Goal: Communication & Community: Answer question/provide support

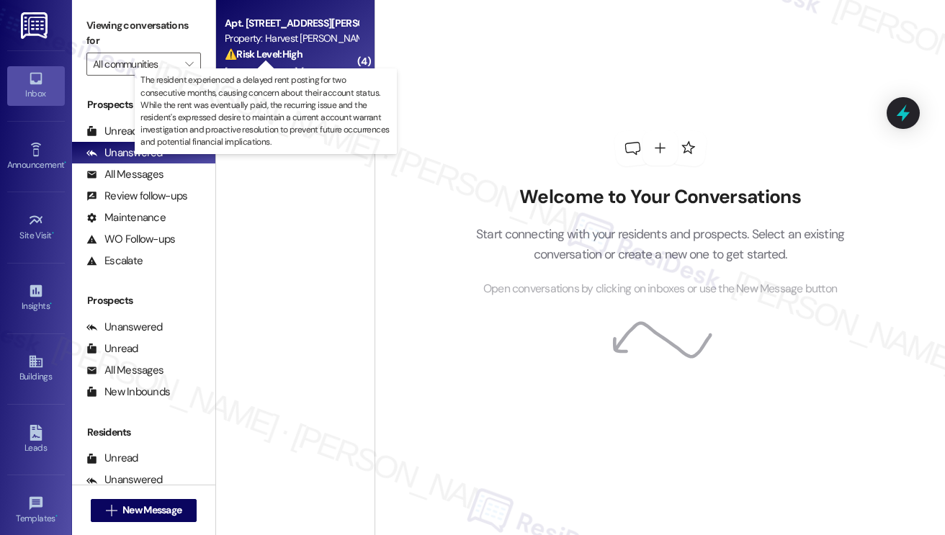
click at [280, 60] on strong "⚠️ Risk Level: High" at bounding box center [264, 54] width 78 height 13
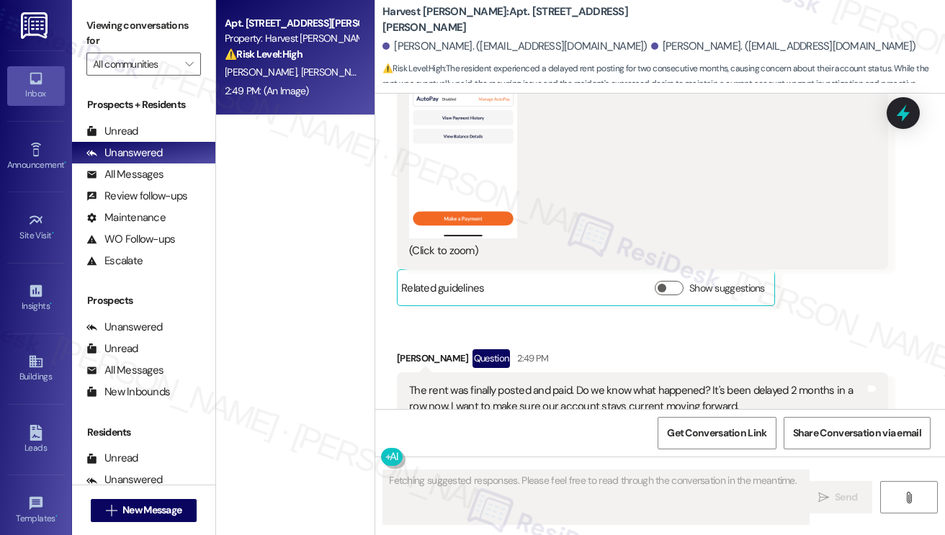
scroll to position [12124, 0]
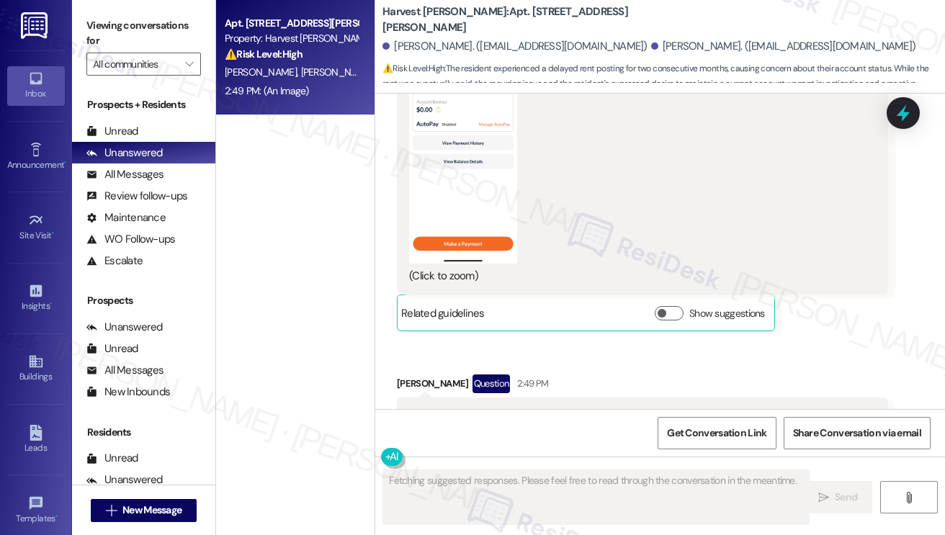
click at [487, 408] on div "The rent was finally posted and paid. Do we know what happened? It's been delay…" at bounding box center [637, 423] width 456 height 31
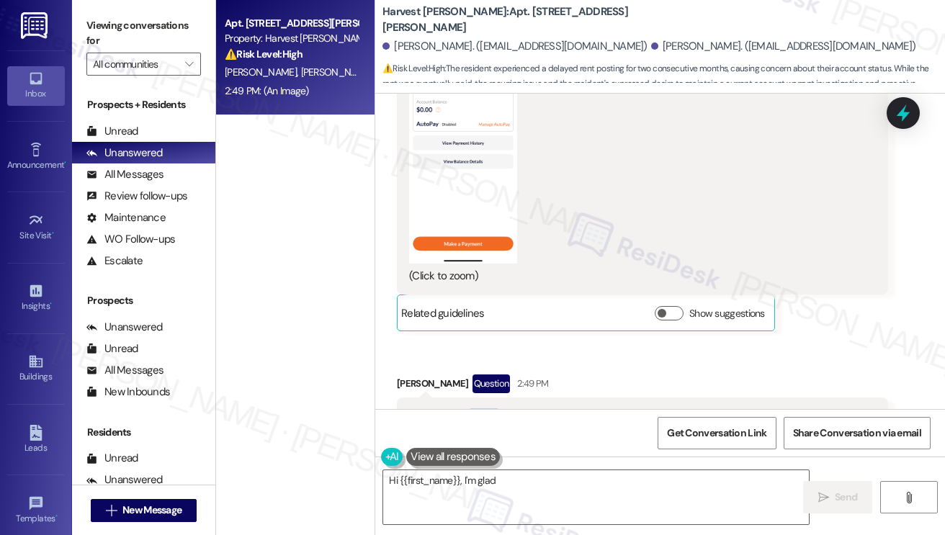
click at [487, 408] on div "The rent was finally posted and paid. Do we know what happened? It's been delay…" at bounding box center [637, 423] width 456 height 31
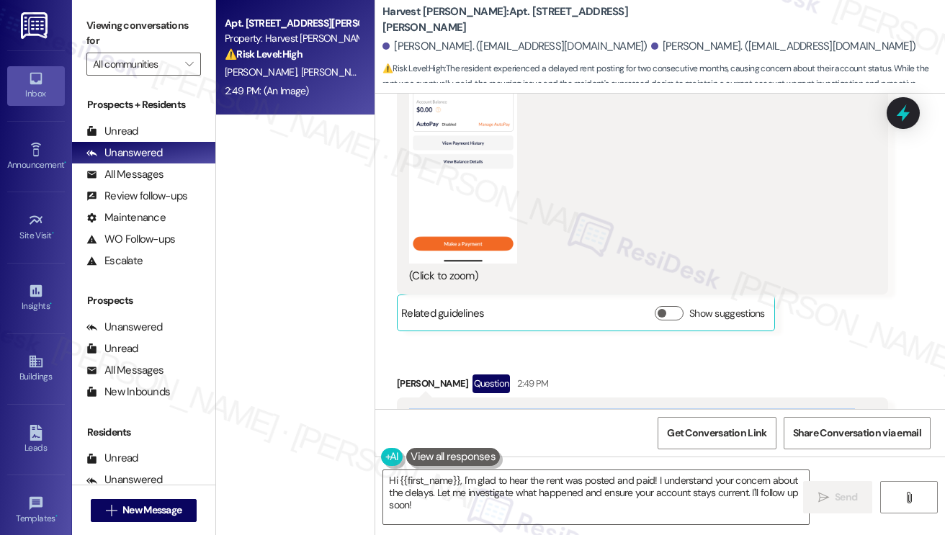
click at [646, 408] on div "The rent was finally posted and paid. Do we know what happened? It's been delay…" at bounding box center [637, 423] width 456 height 31
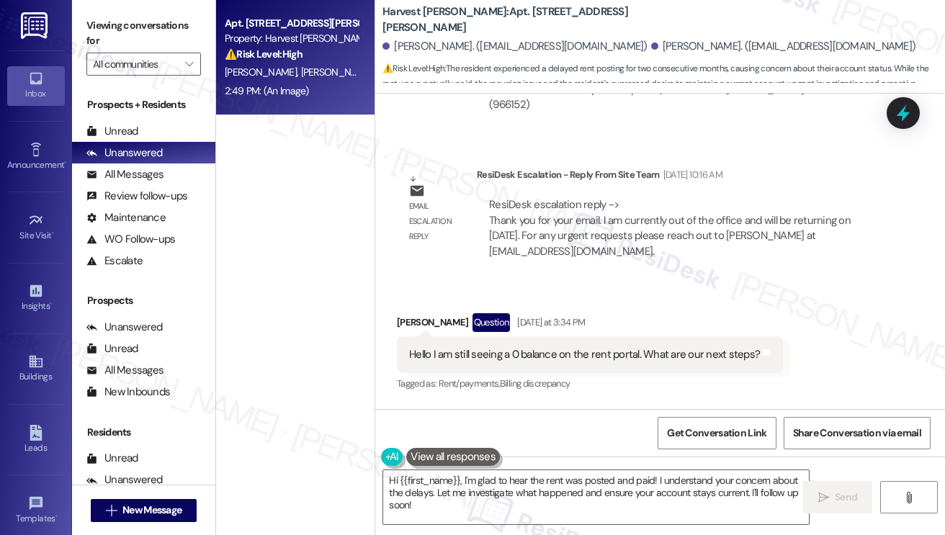
scroll to position [11404, 0]
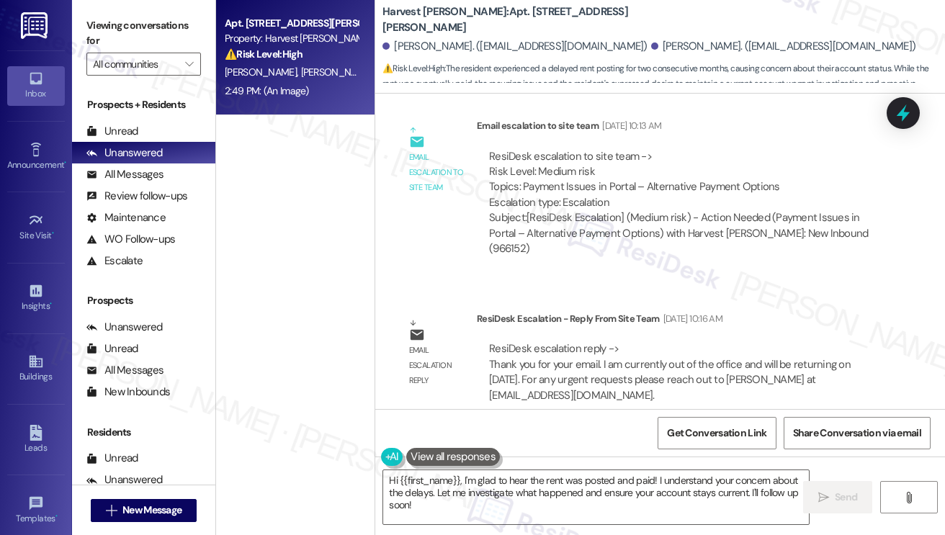
click at [517, 491] on div "Hello I am still seeing a 0 balance on the rent portal. What are our next steps?" at bounding box center [584, 498] width 351 height 15
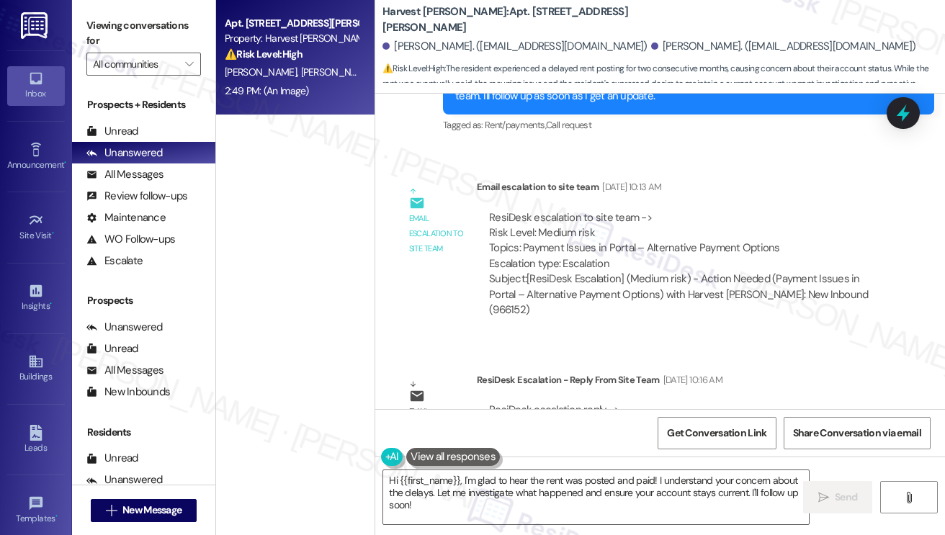
scroll to position [11188, 0]
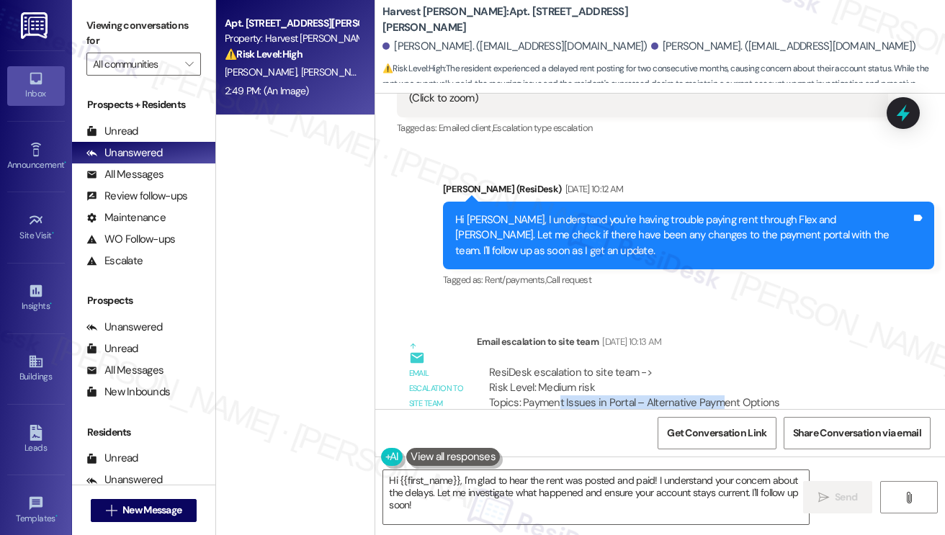
drag, startPoint x: 556, startPoint y: 232, endPoint x: 718, endPoint y: 238, distance: 161.5
click at [718, 365] on div "ResiDesk escalation to site team -> Risk Level: Medium risk Topics: Payment Iss…" at bounding box center [682, 396] width 387 height 62
click at [723, 365] on div "ResiDesk escalation to site team -> Risk Level: Medium risk Topics: Payment Iss…" at bounding box center [682, 396] width 387 height 62
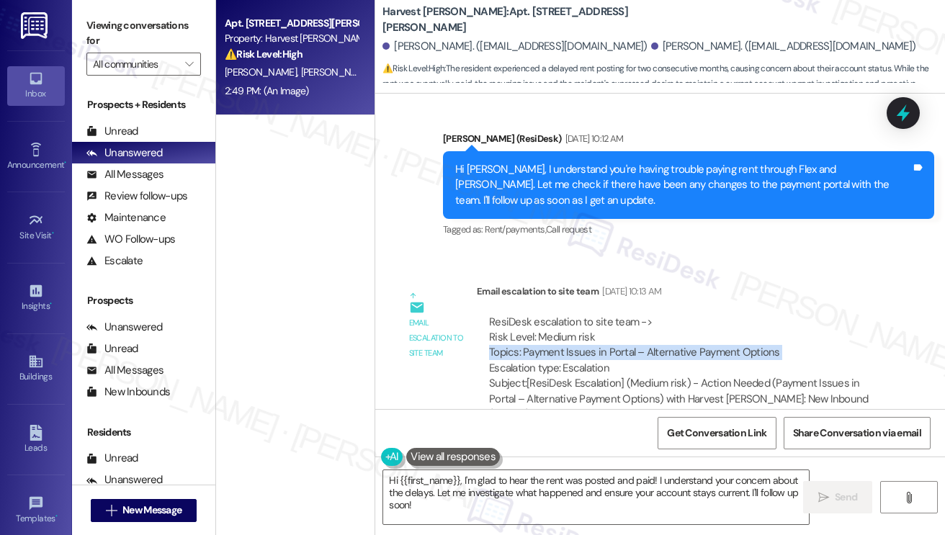
scroll to position [11332, 0]
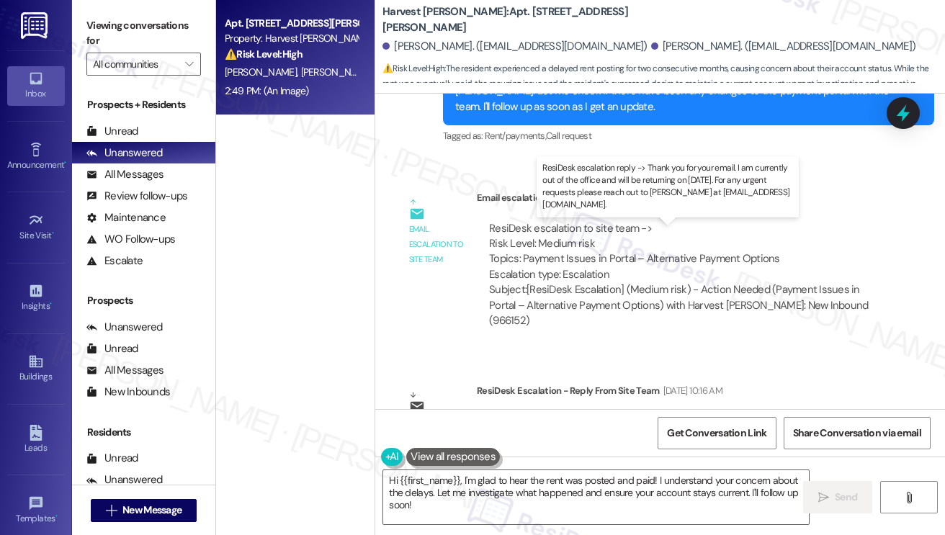
drag, startPoint x: 616, startPoint y: 250, endPoint x: 710, endPoint y: 250, distance: 94.4
click at [710, 414] on div "ResiDesk escalation reply -> Thank you for your email. I am currently out of th…" at bounding box center [670, 444] width 362 height 61
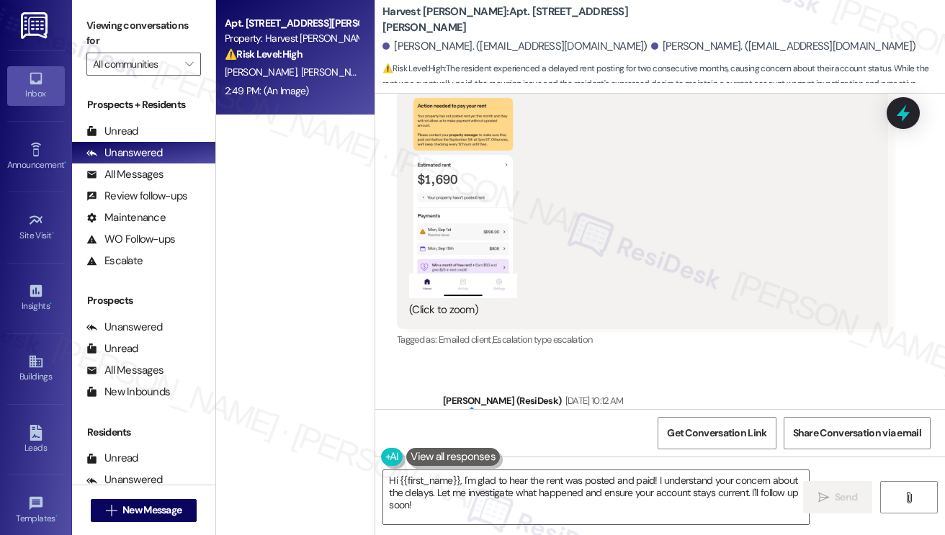
scroll to position [10899, 0]
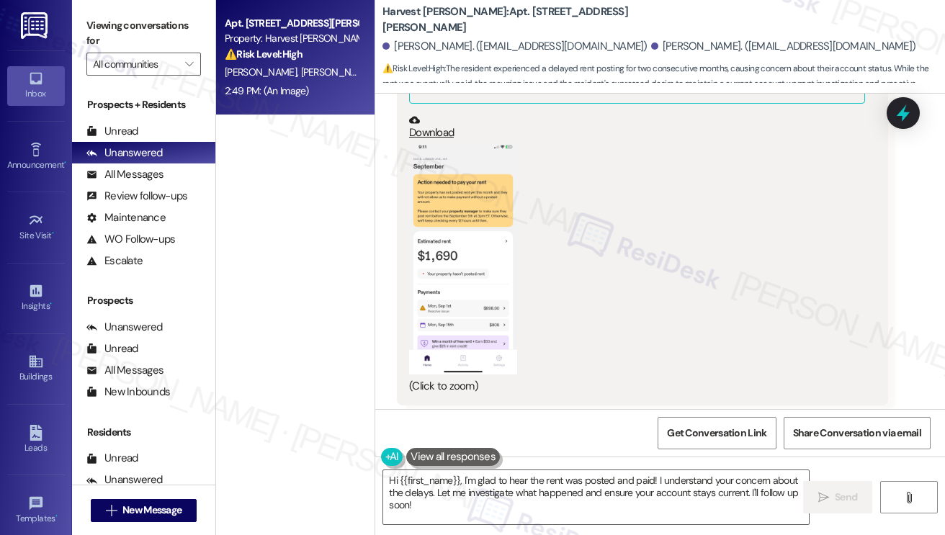
click at [530, 501] on div "Hi [PERSON_NAME], I understand you're having trouble paying rent through Flex a…" at bounding box center [683, 524] width 456 height 46
click at [644, 501] on div "Hi [PERSON_NAME], I understand you're having trouble paying rent through Flex a…" at bounding box center [683, 524] width 456 height 46
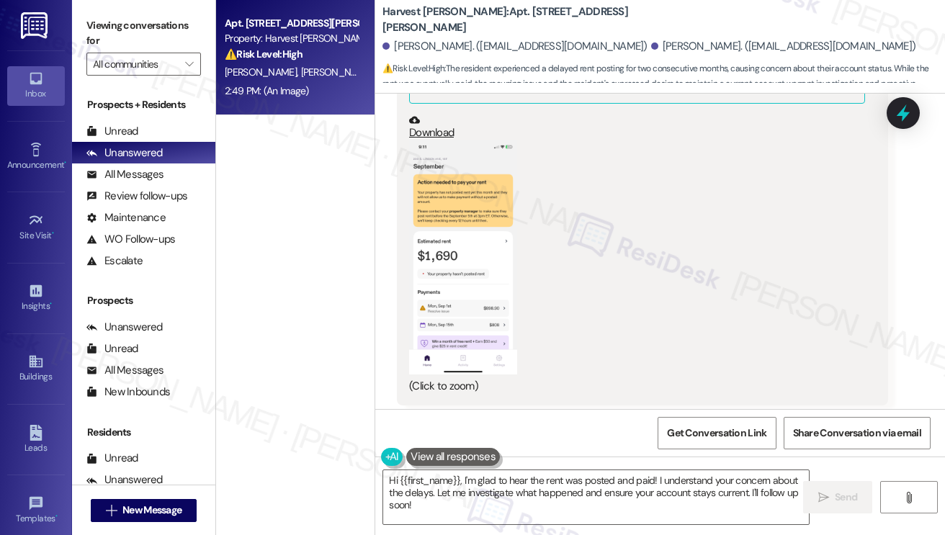
click at [643, 501] on div "Hi [PERSON_NAME], I understand you're having trouble paying rent through Flex a…" at bounding box center [683, 524] width 456 height 46
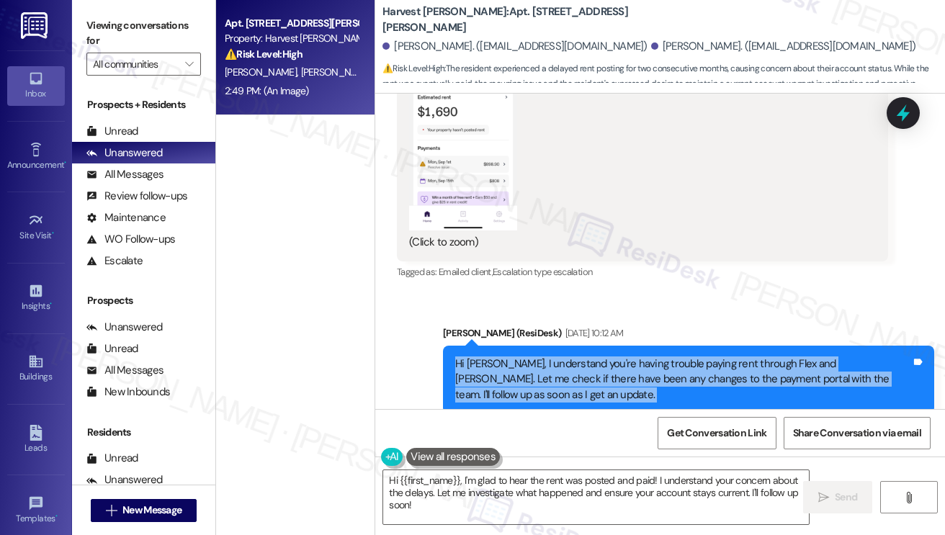
scroll to position [11188, 0]
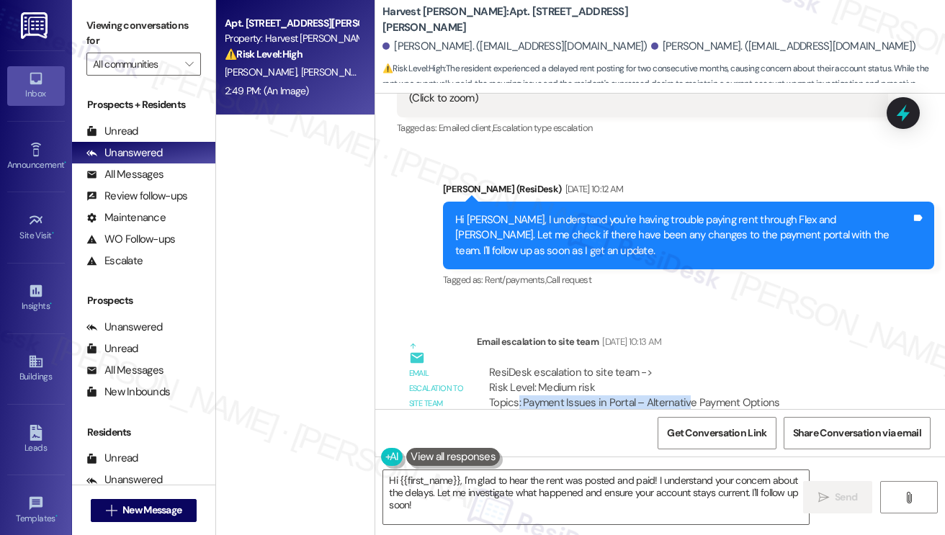
drag, startPoint x: 517, startPoint y: 231, endPoint x: 686, endPoint y: 227, distance: 169.4
click at [686, 365] on div "ResiDesk escalation to site team -> Risk Level: Medium risk Topics: Payment Iss…" at bounding box center [682, 396] width 387 height 62
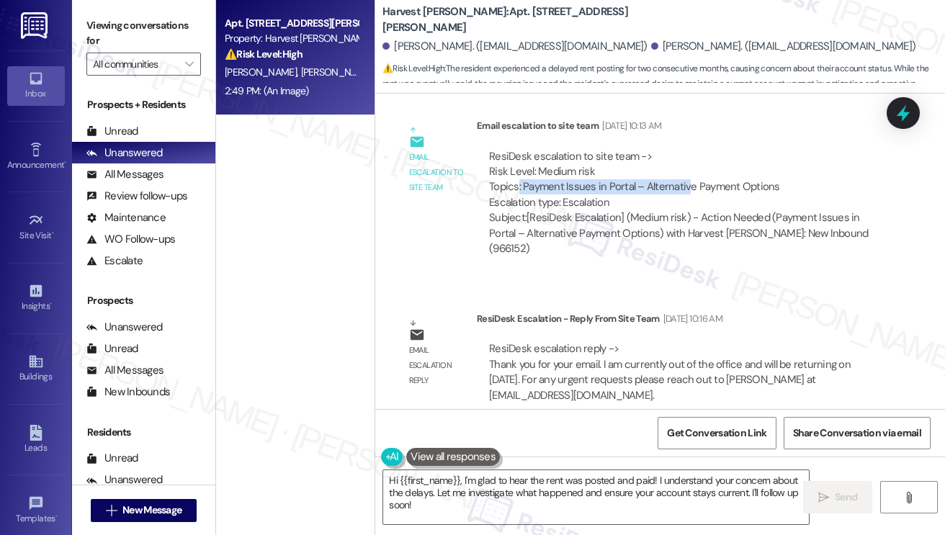
scroll to position [11548, 0]
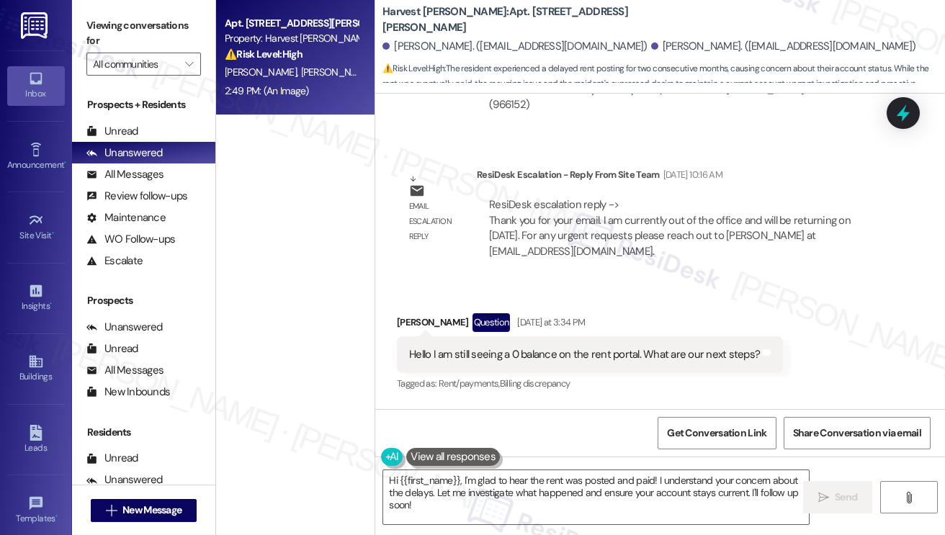
click at [499, 347] on div "Hello I am still seeing a 0 balance on the rent portal. What are our next steps?" at bounding box center [584, 354] width 351 height 15
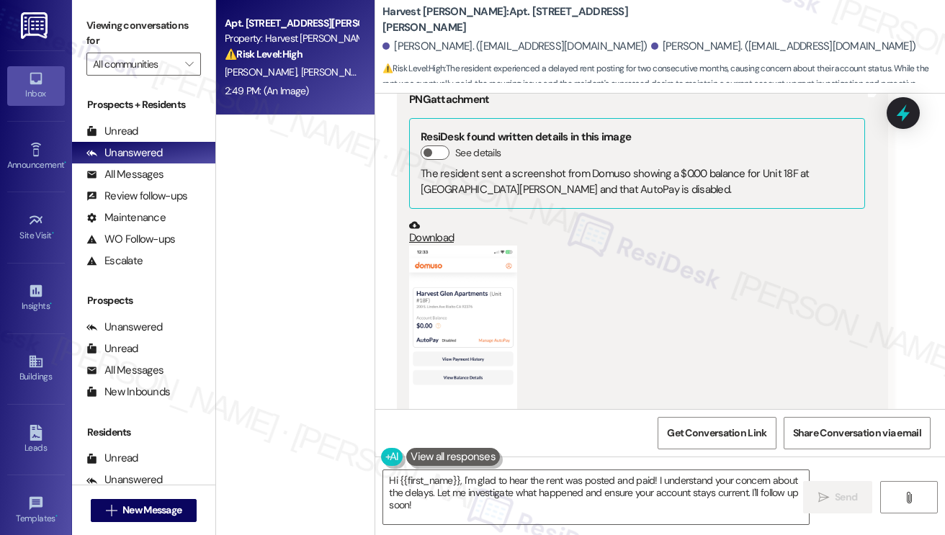
click at [449, 246] on button "Zoom image" at bounding box center [463, 363] width 108 height 234
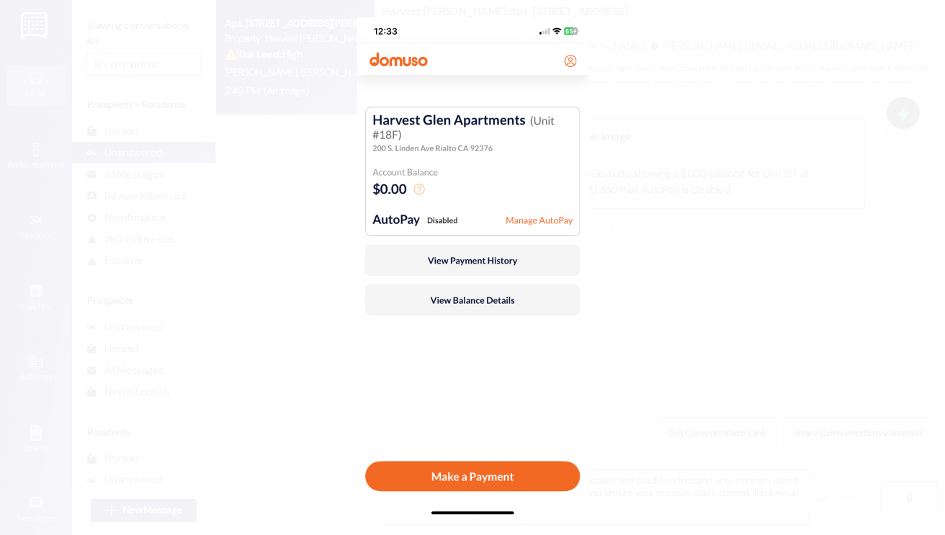
click at [810, 215] on button "Unzoom image" at bounding box center [472, 267] width 945 height 535
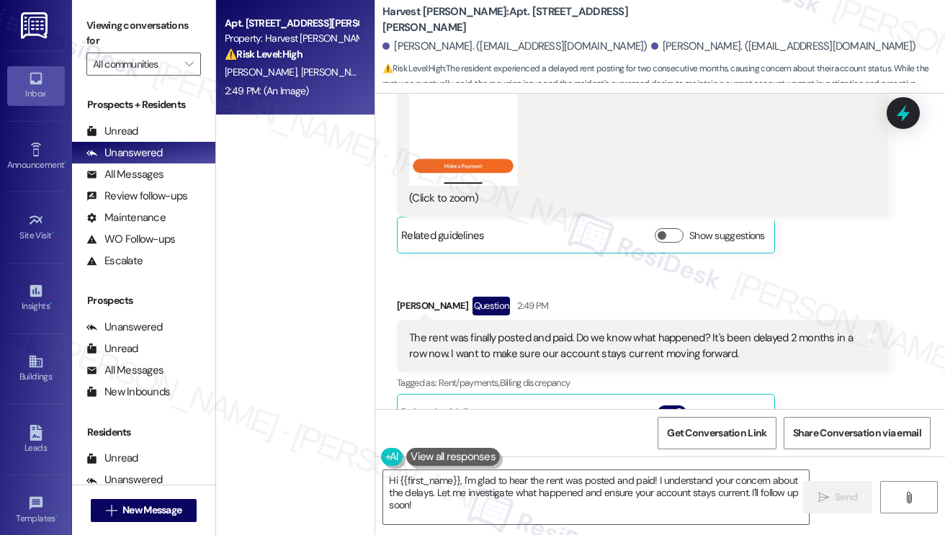
scroll to position [12196, 0]
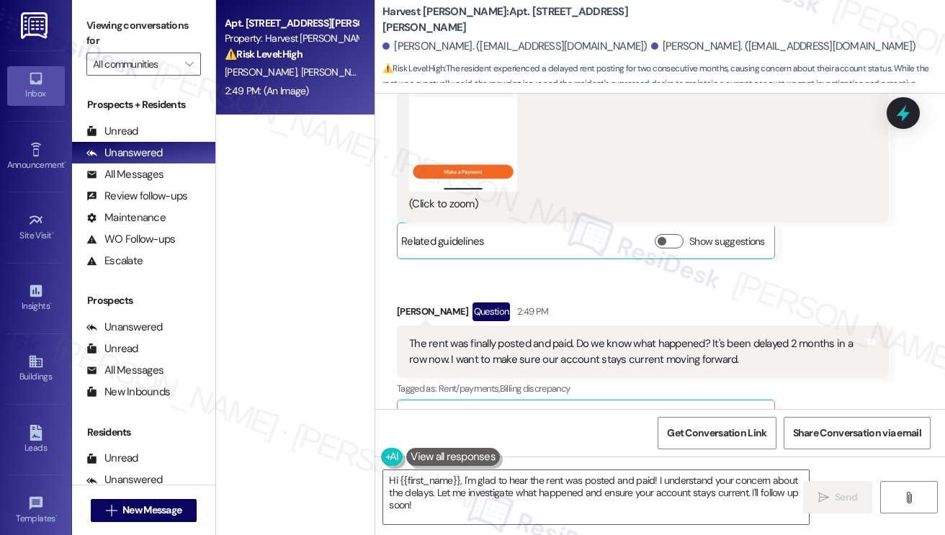
click at [510, 336] on div "The rent was finally posted and paid. Do we know what happened? It's been delay…" at bounding box center [637, 351] width 456 height 31
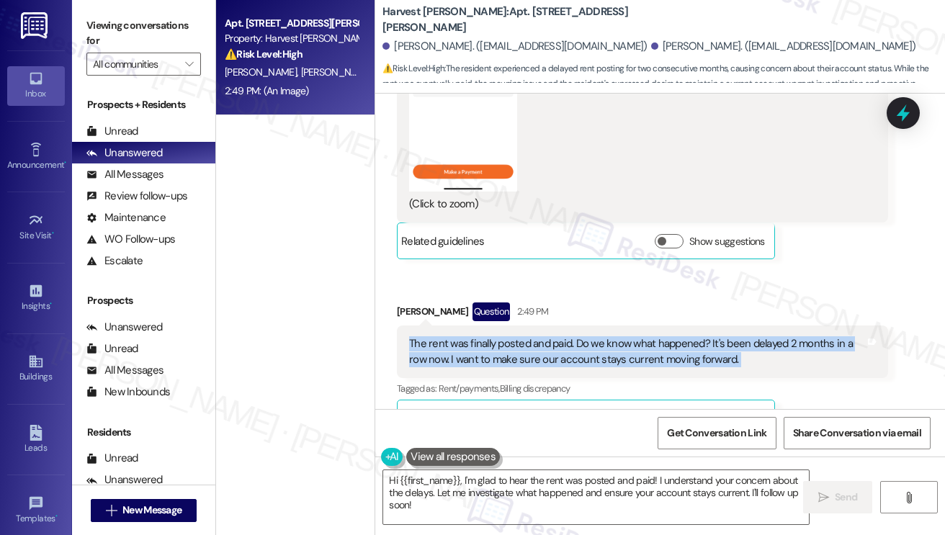
click at [510, 336] on div "The rent was finally posted and paid. Do we know what happened? It's been delay…" at bounding box center [637, 351] width 456 height 31
click at [541, 336] on div "The rent was finally posted and paid. Do we know what happened? It's been delay…" at bounding box center [637, 351] width 456 height 31
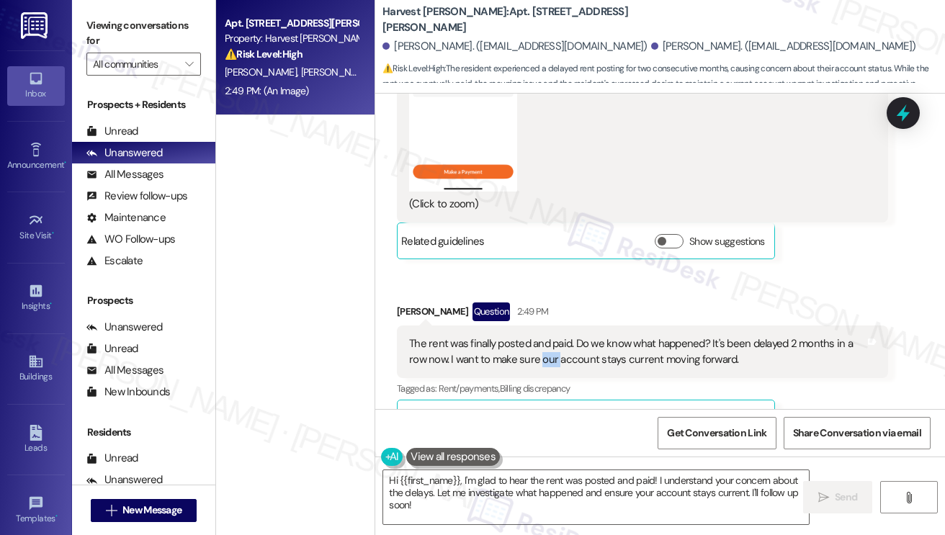
click at [541, 336] on div "The rent was finally posted and paid. Do we know what happened? It's been delay…" at bounding box center [637, 351] width 456 height 31
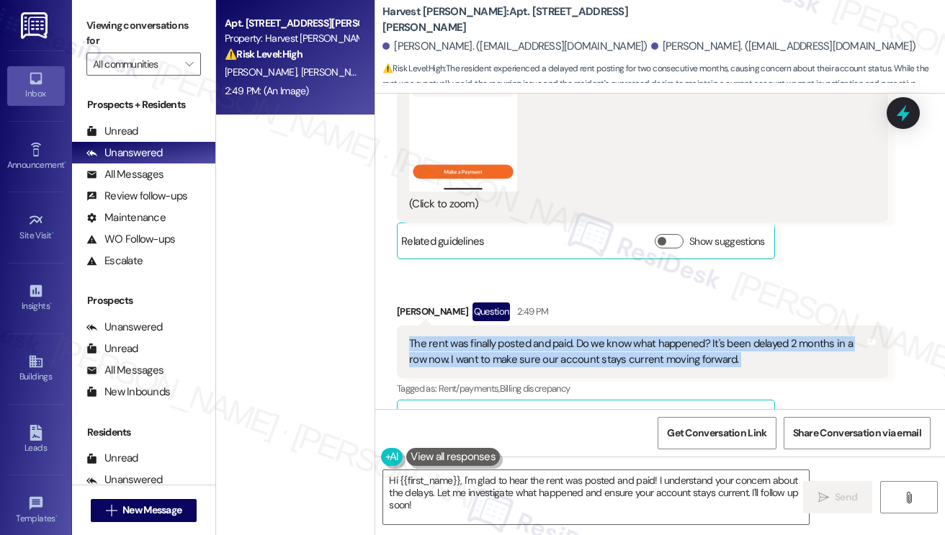
click at [541, 336] on div "The rent was finally posted and paid. Do we know what happened? It's been delay…" at bounding box center [637, 351] width 456 height 31
click at [621, 336] on div "The rent was finally posted and paid. Do we know what happened? It's been delay…" at bounding box center [637, 351] width 456 height 31
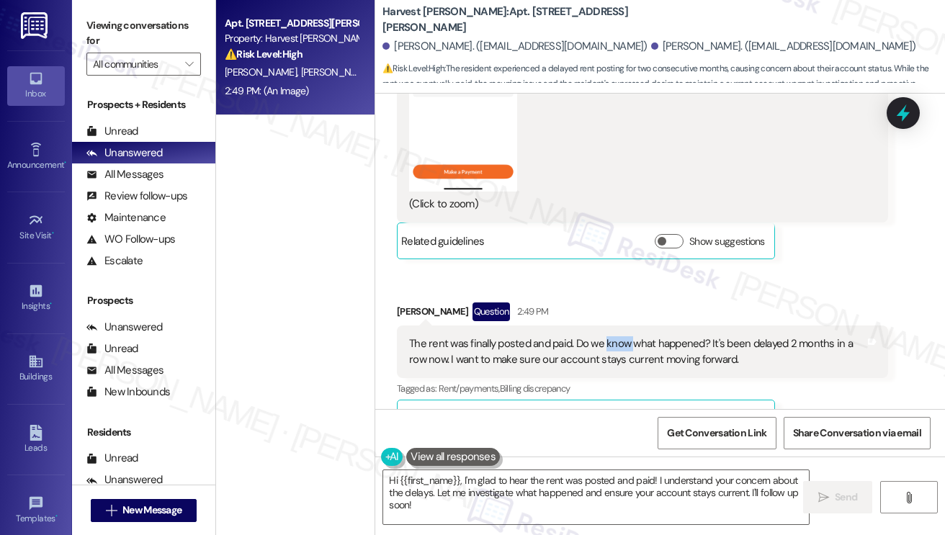
click at [621, 336] on div "The rent was finally posted and paid. Do we know what happened? It's been delay…" at bounding box center [637, 351] width 456 height 31
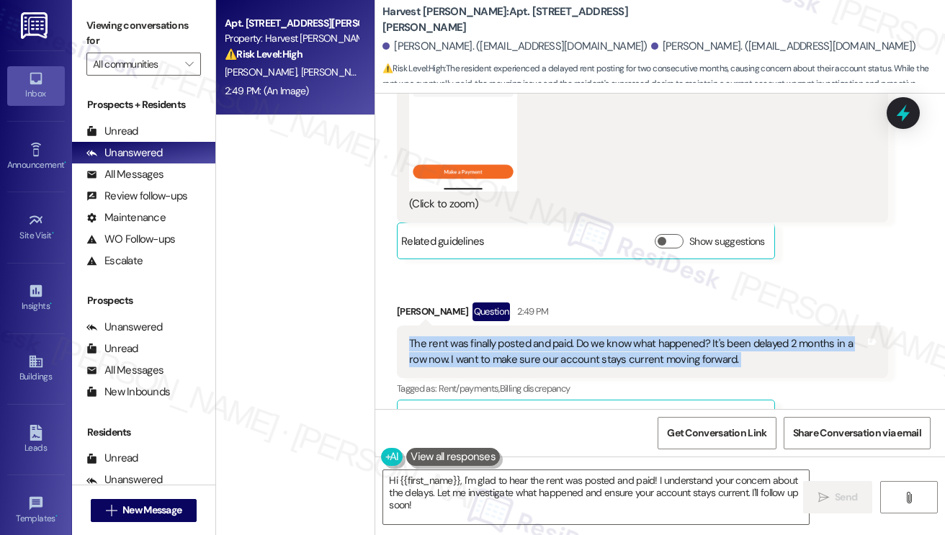
click at [621, 336] on div "The rent was finally posted and paid. Do we know what happened? It's been delay…" at bounding box center [637, 351] width 456 height 31
click at [670, 336] on div "The rent was finally posted and paid. Do we know what happened? It's been delay…" at bounding box center [637, 351] width 456 height 31
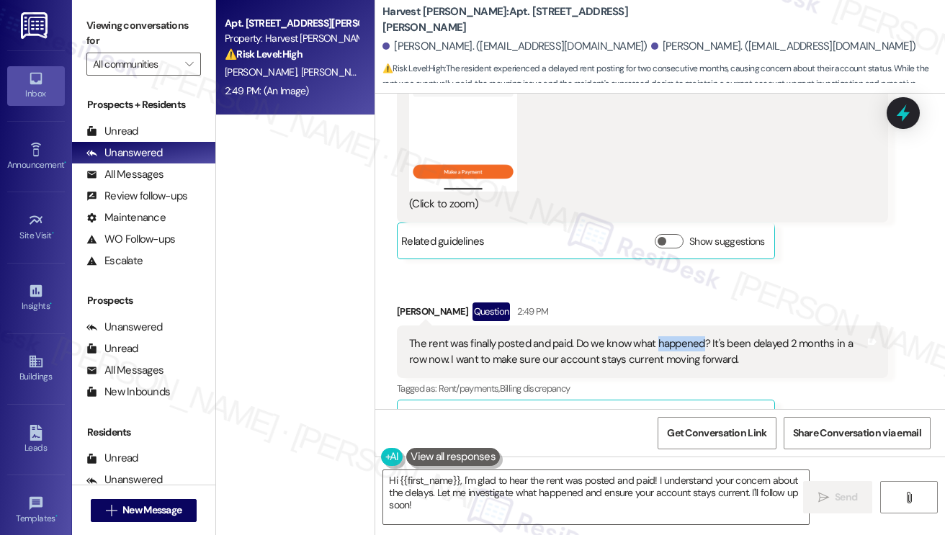
click at [670, 336] on div "The rent was finally posted and paid. Do we know what happened? It's been delay…" at bounding box center [637, 351] width 456 height 31
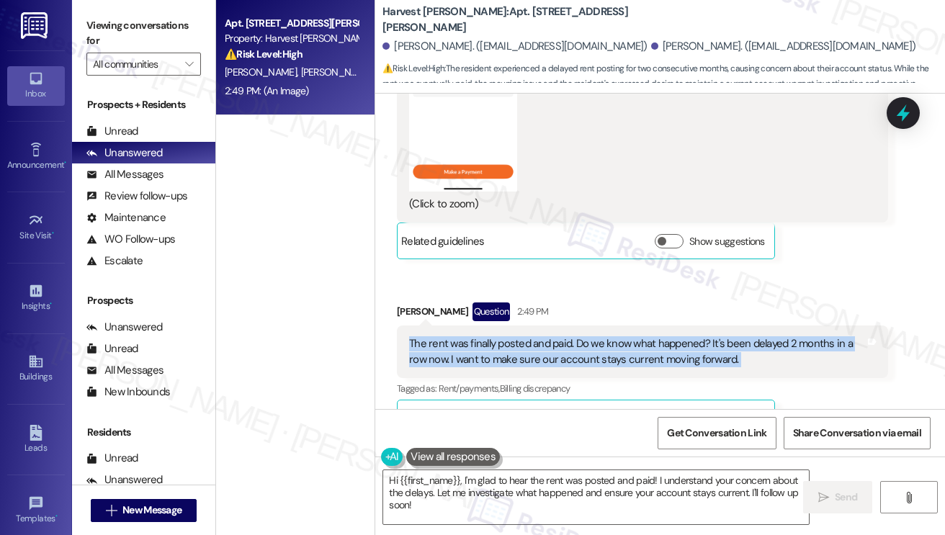
click at [670, 336] on div "The rent was finally posted and paid. Do we know what happened? It's been delay…" at bounding box center [637, 351] width 456 height 31
click at [726, 336] on div "The rent was finally posted and paid. Do we know what happened? It's been delay…" at bounding box center [637, 351] width 456 height 31
drag, startPoint x: 760, startPoint y: 172, endPoint x: 524, endPoint y: 157, distance: 236.8
click at [524, 336] on div "The rent was finally posted and paid. Do we know what happened? It's been delay…" at bounding box center [637, 351] width 456 height 31
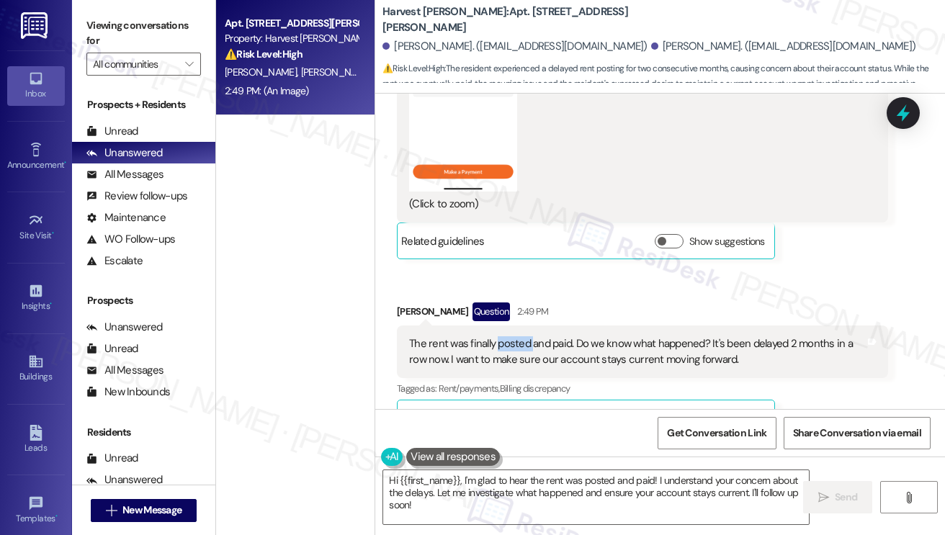
click at [524, 336] on div "The rent was finally posted and paid. Do we know what happened? It's been delay…" at bounding box center [637, 351] width 456 height 31
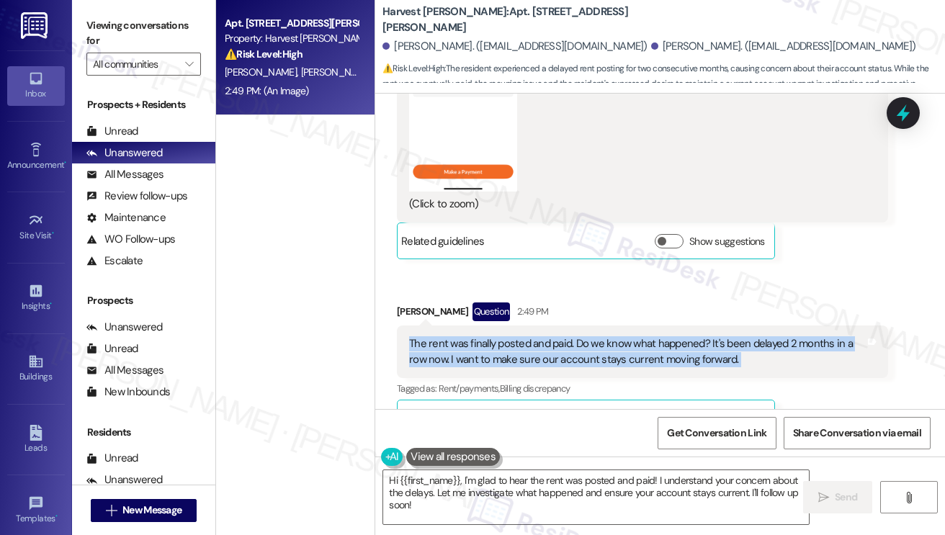
click at [524, 336] on div "The rent was finally posted and paid. Do we know what happened? It's been delay…" at bounding box center [637, 351] width 456 height 31
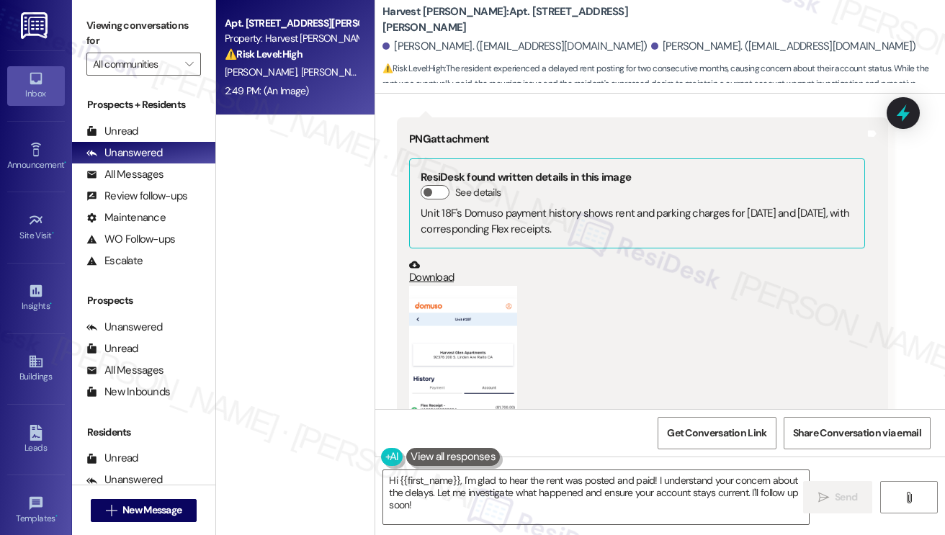
click at [449, 286] on button "Zoom image" at bounding box center [463, 403] width 108 height 234
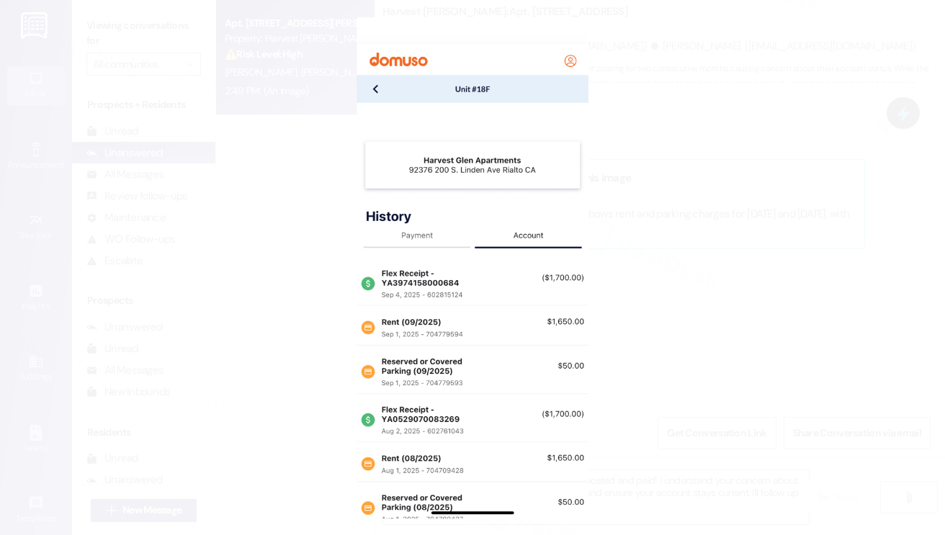
click at [744, 276] on button "Unzoom image" at bounding box center [472, 267] width 945 height 535
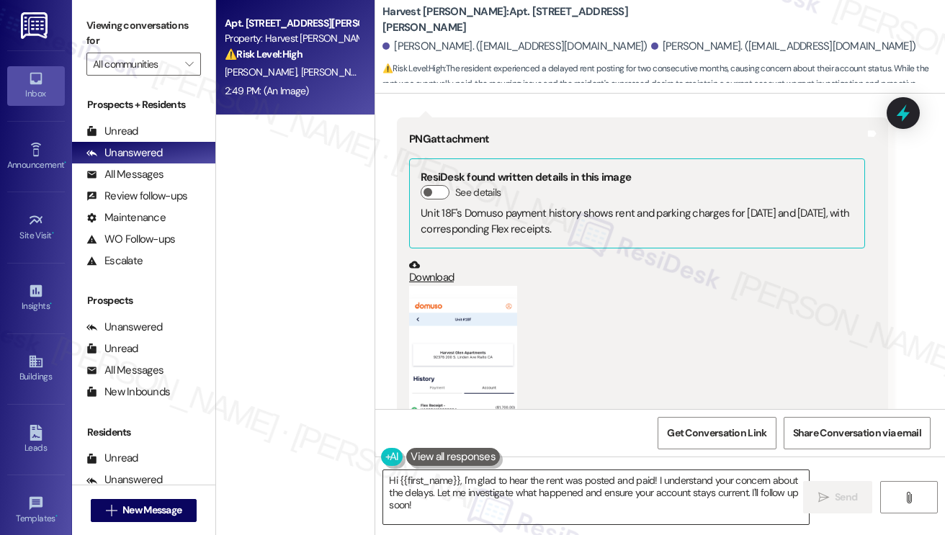
click at [478, 488] on textarea "Hi {{first_name}}, I'm glad to hear the rent was posted and paid! I understand …" at bounding box center [596, 497] width 426 height 54
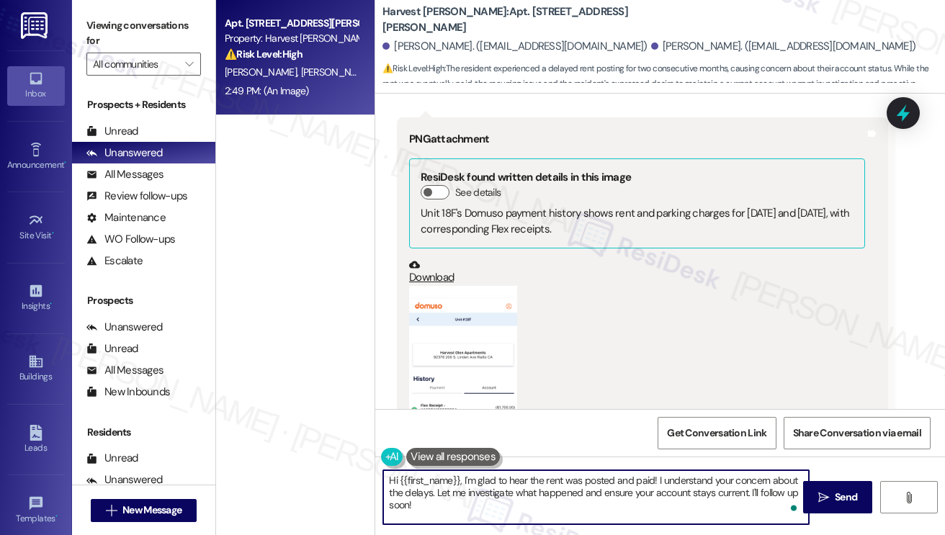
drag, startPoint x: 576, startPoint y: 509, endPoint x: 530, endPoint y: 483, distance: 51.9
click at [530, 483] on textarea "Hi {{first_name}}, I'm glad to hear the rent was posted and paid! I understand …" at bounding box center [596, 497] width 426 height 54
drag, startPoint x: 435, startPoint y: 493, endPoint x: 517, endPoint y: 515, distance: 84.2
click at [517, 515] on textarea "Hi {{first_name}}, I'm glad to hear the rent was posted and paid! I understand …" at bounding box center [596, 497] width 426 height 54
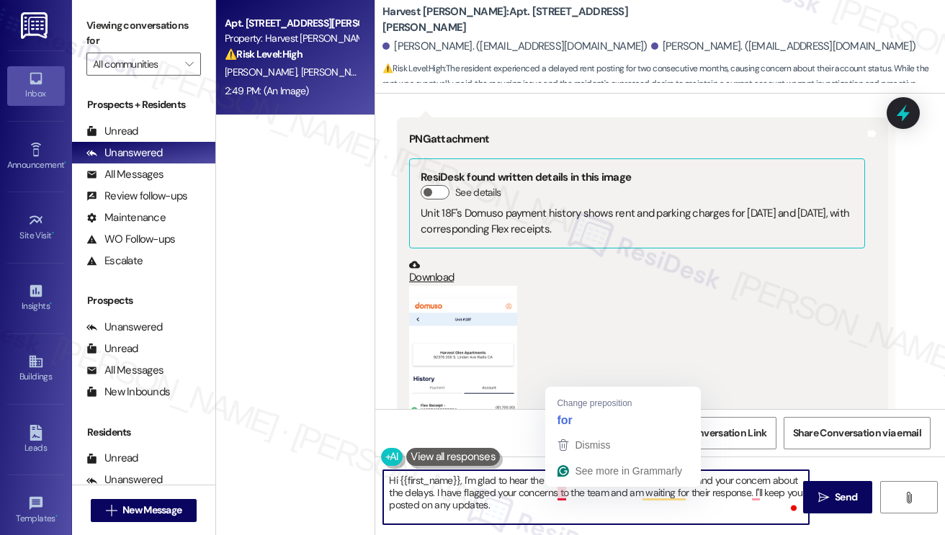
click at [567, 508] on textarea "Hi {{first_name}}, I'm glad to hear the rent was posted and paid! I understand …" at bounding box center [596, 497] width 426 height 54
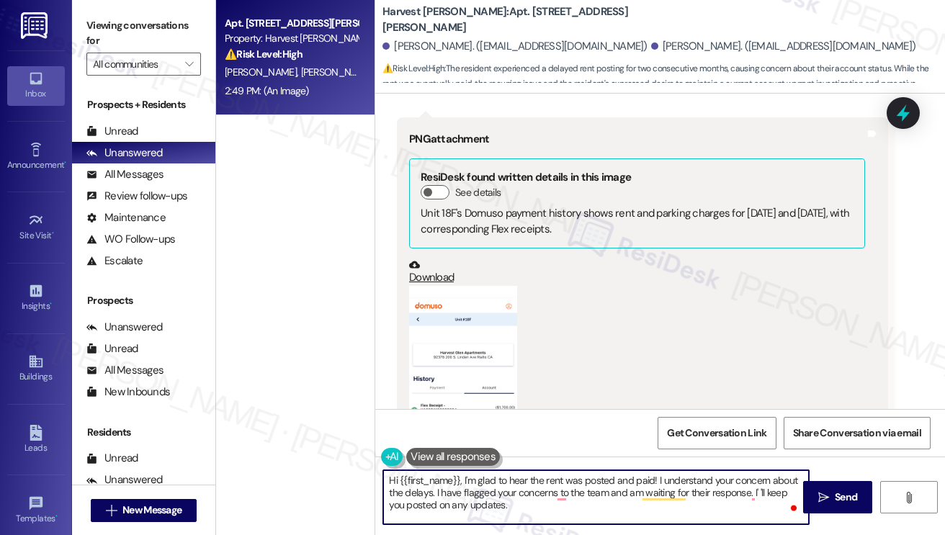
click at [540, 516] on textarea "Hi {{first_name}}, I'm glad to hear the rent was posted and paid! I understand …" at bounding box center [596, 497] width 426 height 54
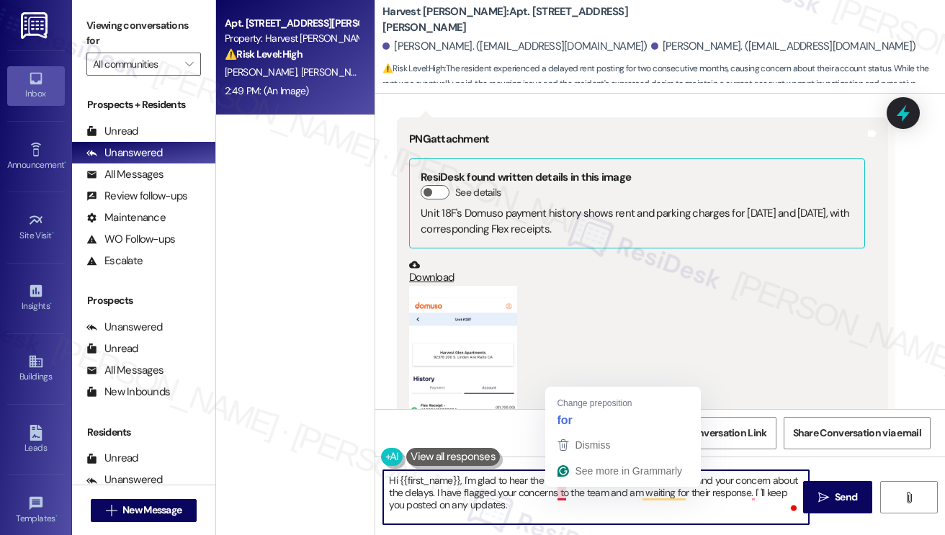
click at [512, 522] on textarea "Hi {{first_name}}, I'm glad to hear the rent was posted and paid! I understand …" at bounding box center [596, 497] width 426 height 54
click at [563, 486] on div "Dismiss See more in Grammarly" at bounding box center [623, 459] width 156 height 55
click at [557, 494] on textarea "Hi {{first_name}}, I'm glad to hear the rent was posted and paid! I understand …" at bounding box center [596, 497] width 426 height 54
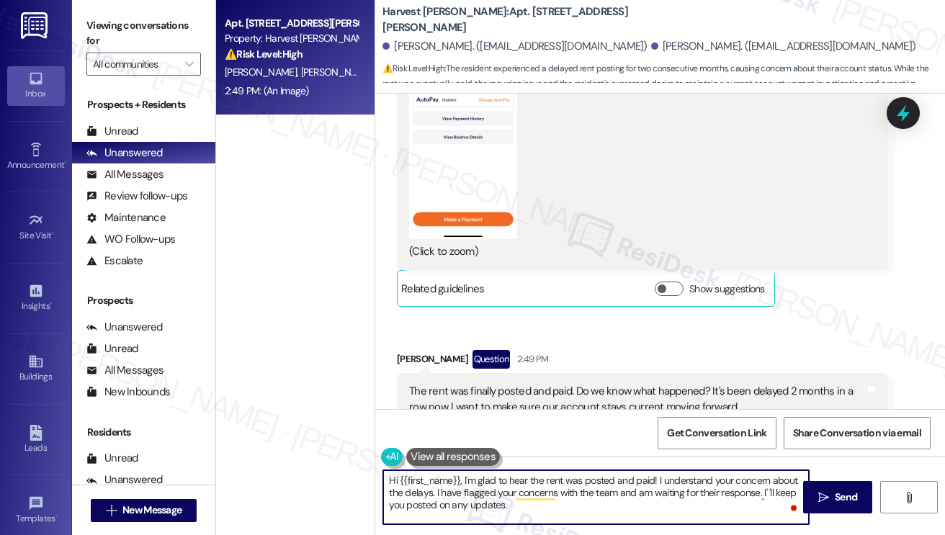
scroll to position [12124, 0]
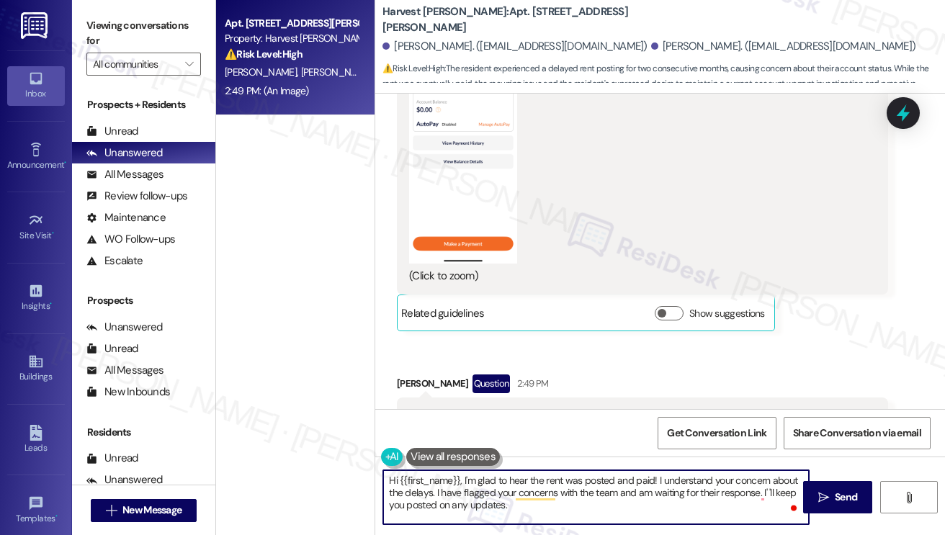
click at [405, 375] on div "[PERSON_NAME] Question 2:49 PM" at bounding box center [642, 386] width 491 height 23
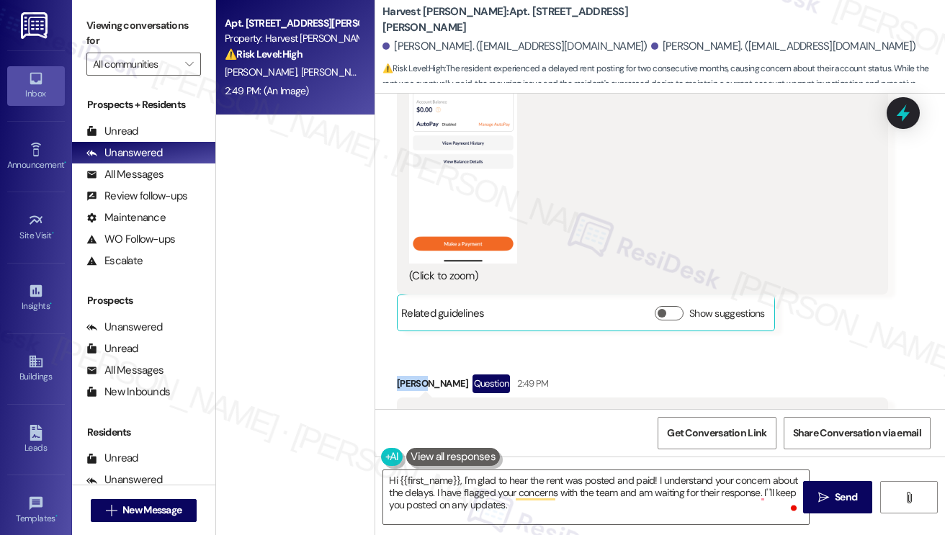
click at [405, 375] on div "[PERSON_NAME] Question 2:49 PM" at bounding box center [642, 386] width 491 height 23
copy div "[PERSON_NAME]"
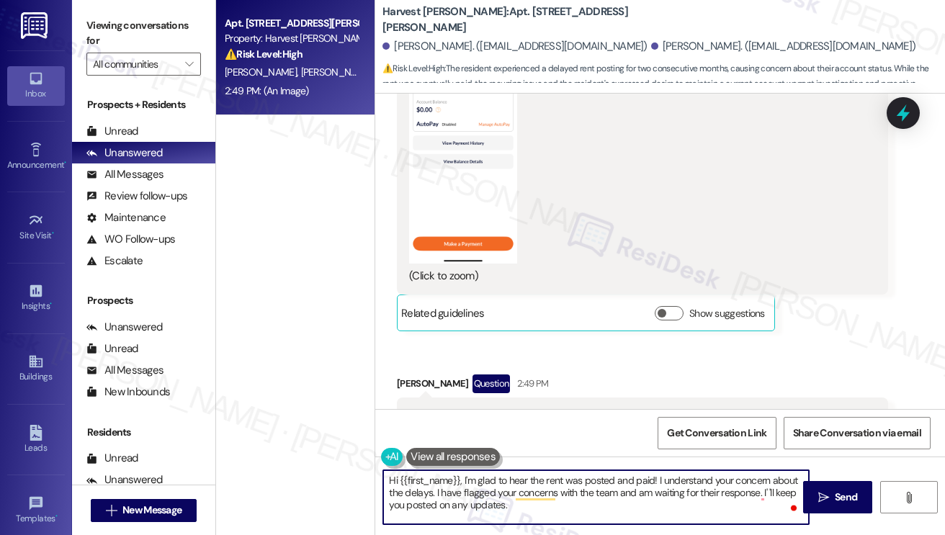
drag, startPoint x: 399, startPoint y: 478, endPoint x: 459, endPoint y: 478, distance: 59.8
click at [459, 478] on textarea "Hi {{first_name}}, I'm glad to hear the rent was posted and paid! I understand …" at bounding box center [596, 497] width 426 height 54
paste textarea "[PERSON_NAME]"
click at [564, 408] on div "The rent was finally posted and paid. Do we know what happened? It's been delay…" at bounding box center [637, 423] width 456 height 31
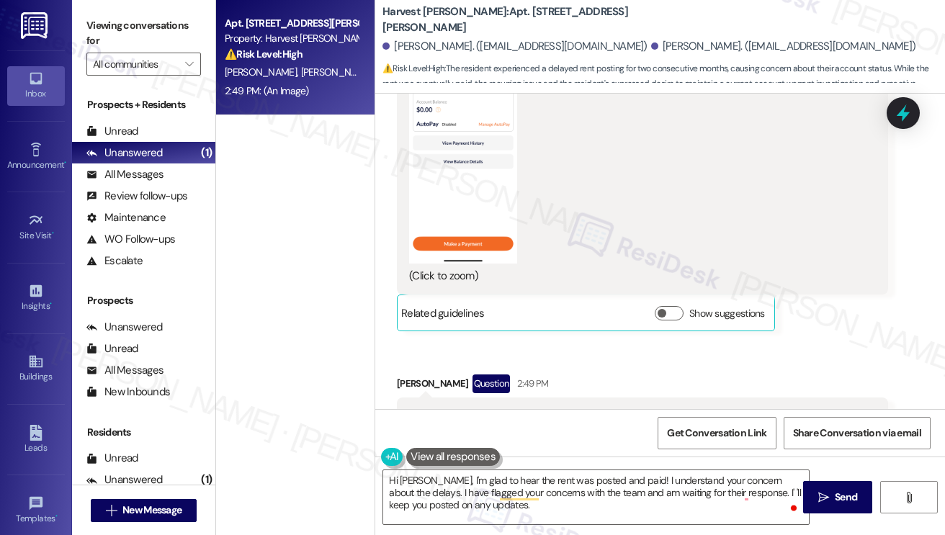
click at [564, 408] on div "The rent was finally posted and paid. Do we know what happened? It's been delay…" at bounding box center [637, 423] width 456 height 31
click at [637, 398] on div "The rent was finally posted and paid. Do we know what happened? It's been delay…" at bounding box center [642, 424] width 491 height 53
click at [585, 488] on textarea "Hi [PERSON_NAME], I'm glad to hear the rent was posted and paid! I understand y…" at bounding box center [596, 497] width 426 height 54
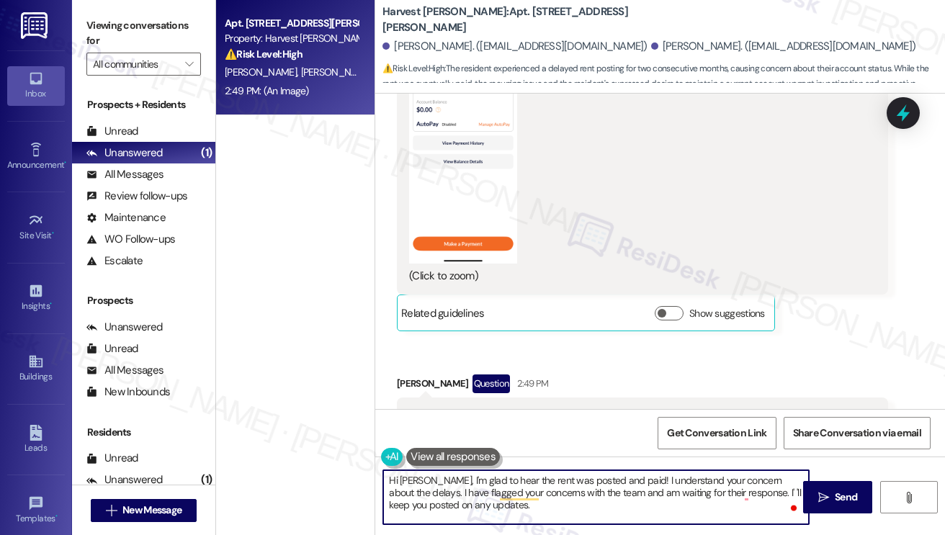
click at [585, 488] on textarea "Hi [PERSON_NAME], I'm glad to hear the rent was posted and paid! I understand y…" at bounding box center [596, 497] width 426 height 54
click at [682, 510] on textarea "Hi [PERSON_NAME], I'm glad to hear the rent was posted and paid! I understand y…" at bounding box center [596, 497] width 426 height 54
click at [568, 509] on textarea "Hi [PERSON_NAME], I'm glad to hear the rent was posted and paid! I understand y…" at bounding box center [596, 497] width 426 height 54
type textarea "Hi [PERSON_NAME], I'm glad to hear the rent was posted and paid! I understand y…"
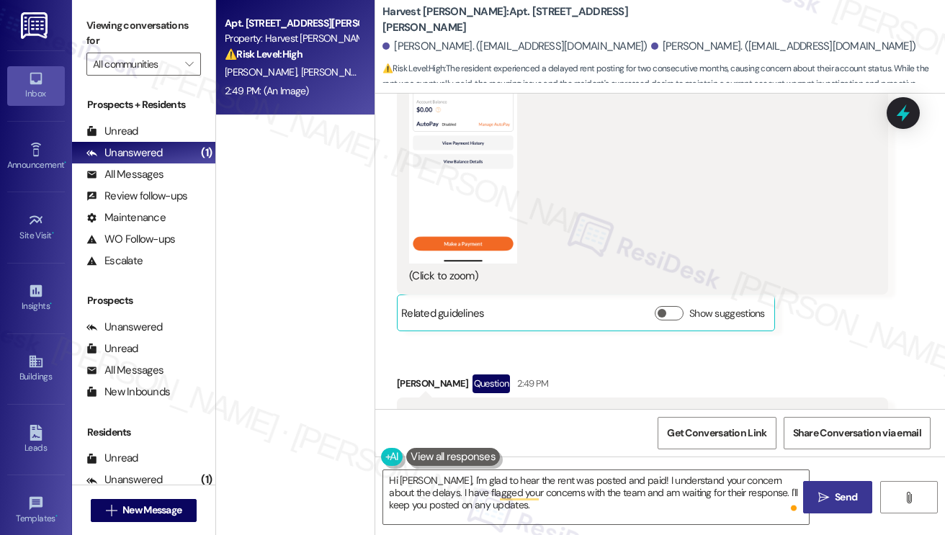
click at [839, 501] on span "Send" at bounding box center [846, 497] width 22 height 15
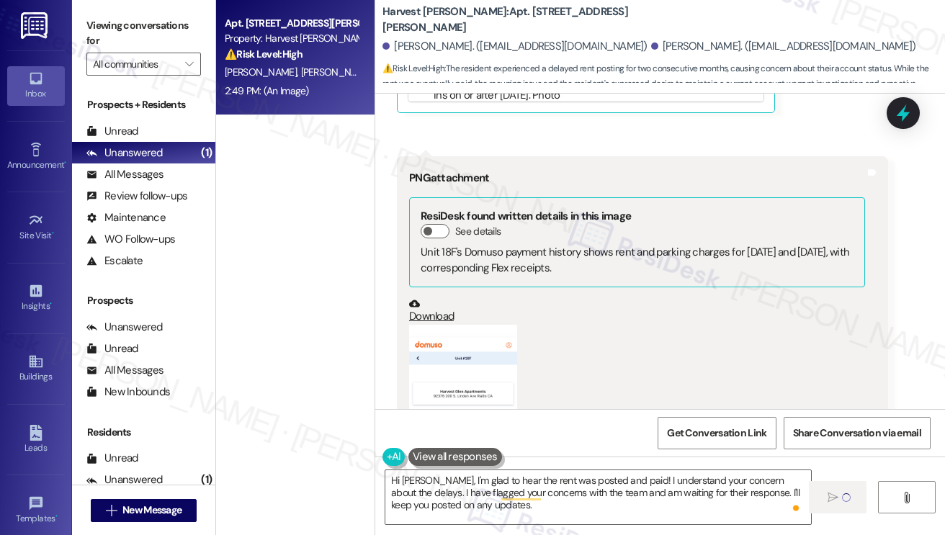
scroll to position [12773, 0]
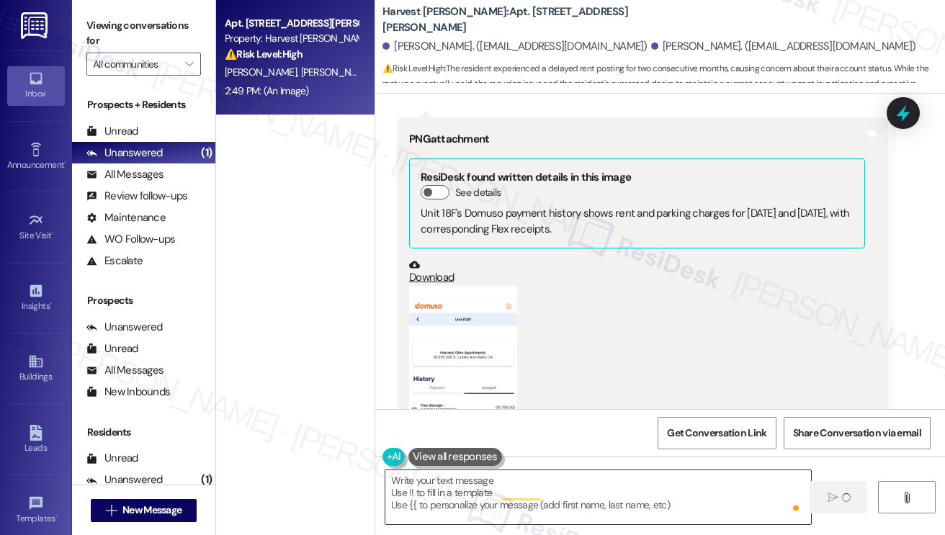
click at [493, 481] on textarea "Hi [PERSON_NAME], I'm glad to hear the rent was posted and paid! I understand y…" at bounding box center [598, 497] width 426 height 54
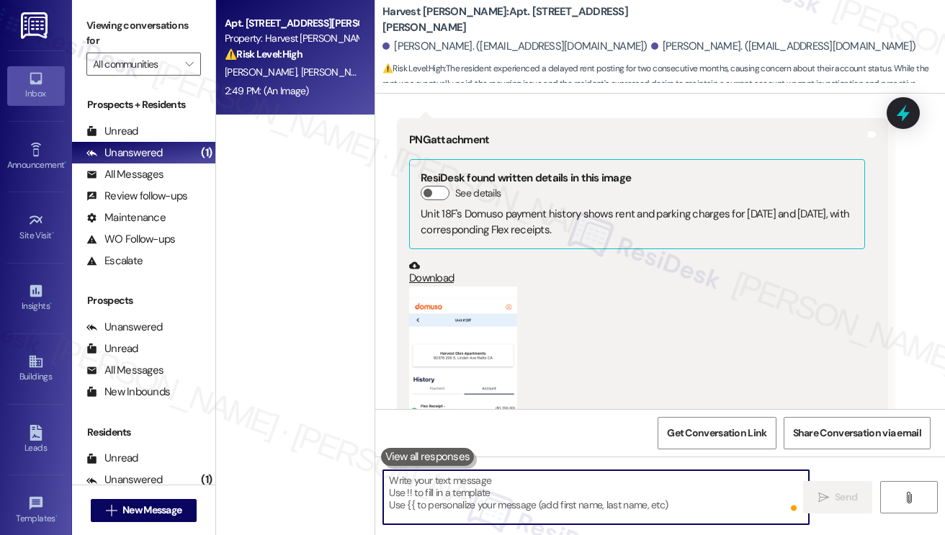
click at [493, 481] on textarea "To enrich screen reader interactions, please activate Accessibility in Grammarl…" at bounding box center [596, 497] width 426 height 54
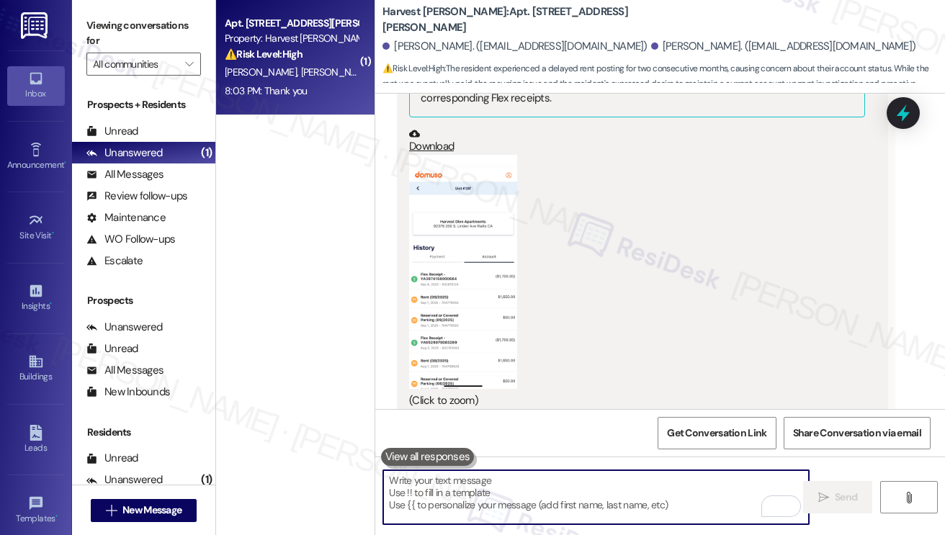
scroll to position [13004, 0]
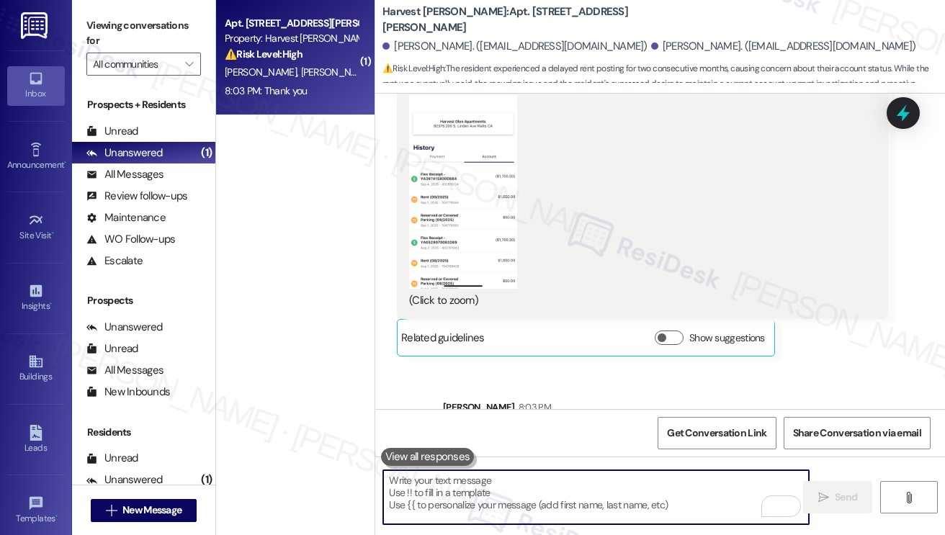
click at [491, 431] on div "Hi [PERSON_NAME], I'm glad to hear the rent was posted and paid! I understand y…" at bounding box center [683, 454] width 456 height 46
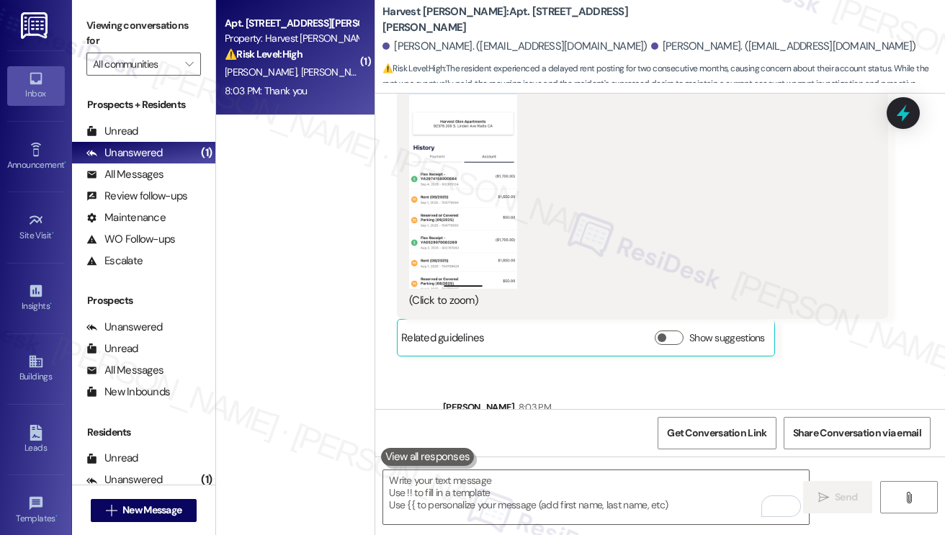
click at [491, 431] on div "Hi [PERSON_NAME], I'm glad to hear the rent was posted and paid! I understand y…" at bounding box center [683, 454] width 456 height 46
click at [585, 431] on div "Hi [PERSON_NAME], I'm glad to hear the rent was posted and paid! I understand y…" at bounding box center [683, 454] width 456 height 46
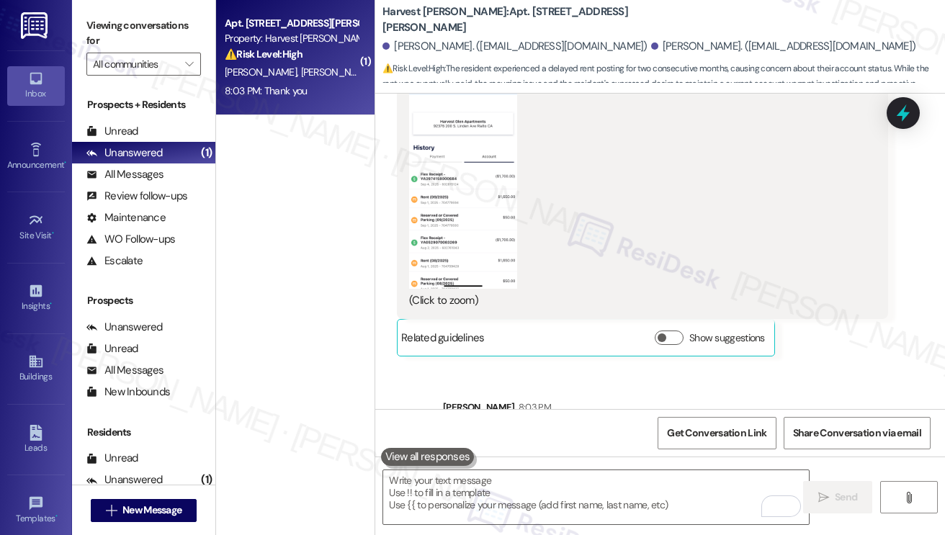
drag, startPoint x: 585, startPoint y: 244, endPoint x: 577, endPoint y: 246, distance: 8.2
click at [585, 431] on div "Hi [PERSON_NAME], I'm glad to hear the rent was posted and paid! I understand y…" at bounding box center [683, 454] width 456 height 46
click at [530, 431] on div "Hi [PERSON_NAME], I'm glad to hear the rent was posted and paid! I understand y…" at bounding box center [683, 454] width 456 height 46
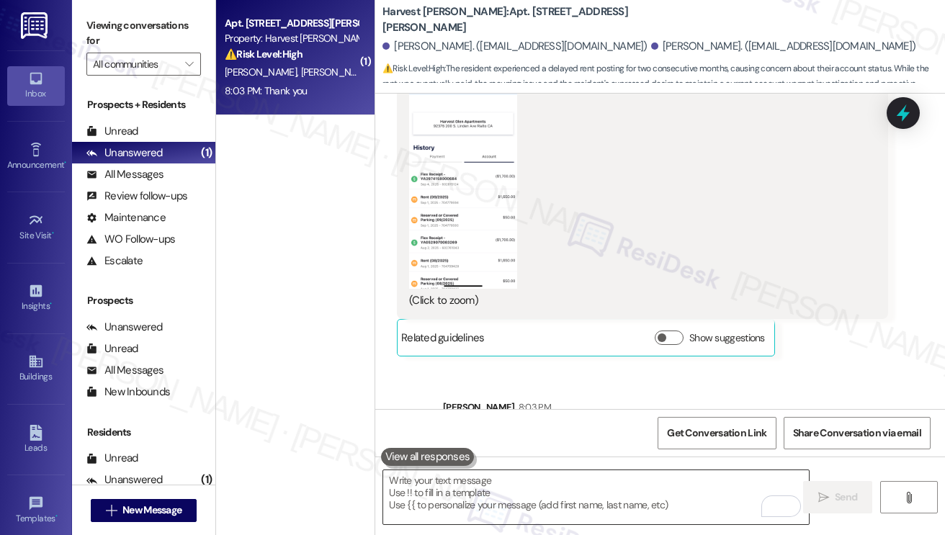
click at [521, 507] on textarea "To enrich screen reader interactions, please activate Accessibility in Grammarl…" at bounding box center [596, 497] width 426 height 54
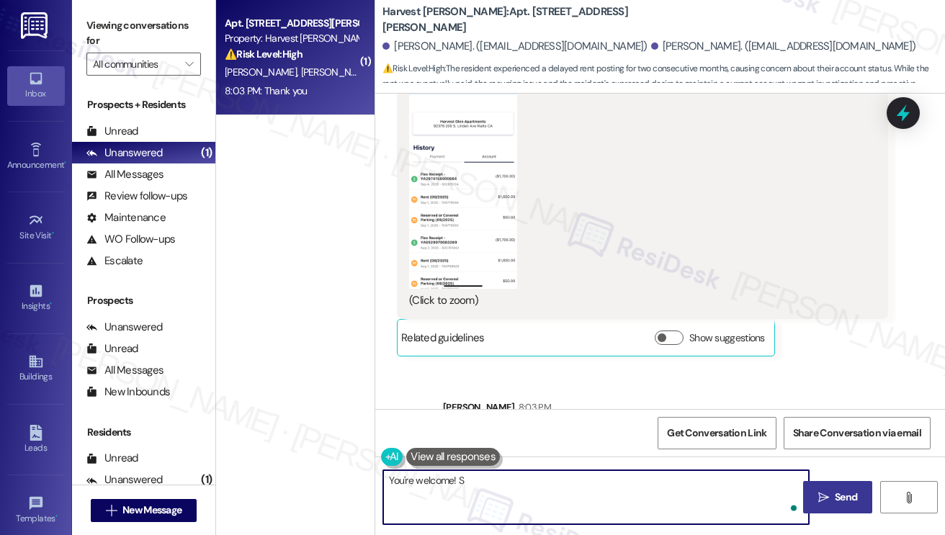
type textarea "You're welcome!"
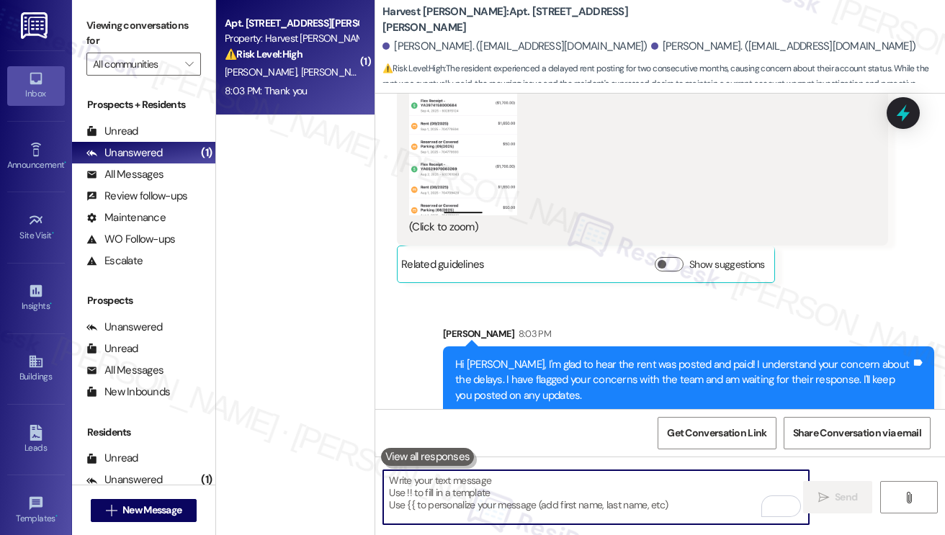
scroll to position [13105, 0]
